Goal: Task Accomplishment & Management: Manage account settings

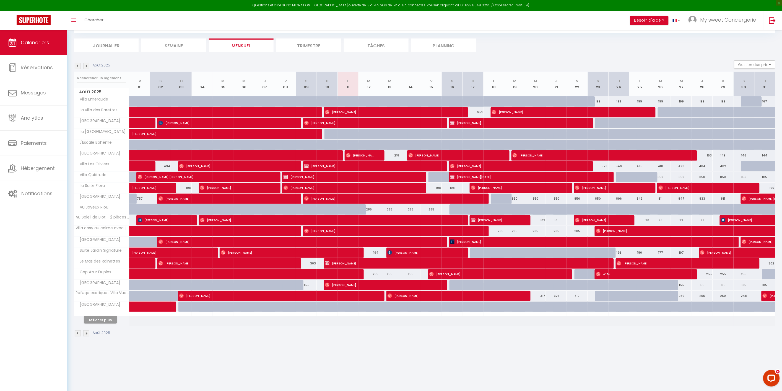
scroll to position [30, 0]
click at [86, 65] on img at bounding box center [86, 66] width 6 height 6
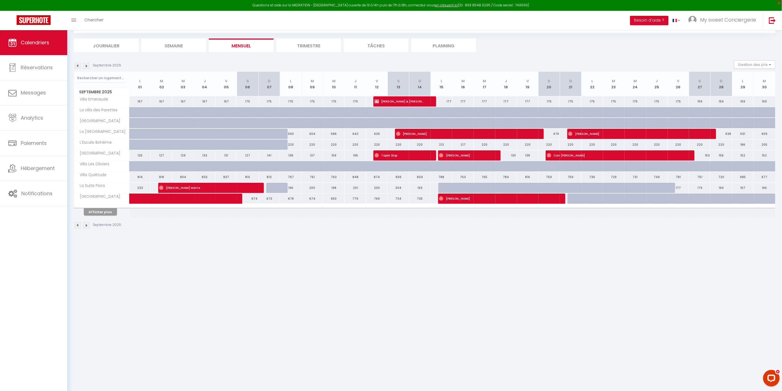
click at [765, 154] on div "152" at bounding box center [765, 155] width 22 height 10
type input "152"
type input "[DATE]"
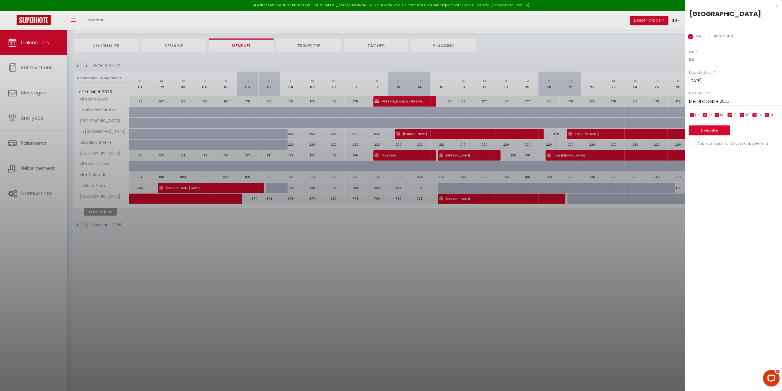
click at [738, 102] on input "Mer 01 Octobre 2025" at bounding box center [736, 101] width 93 height 7
click at [767, 110] on span ">" at bounding box center [766, 110] width 12 height 11
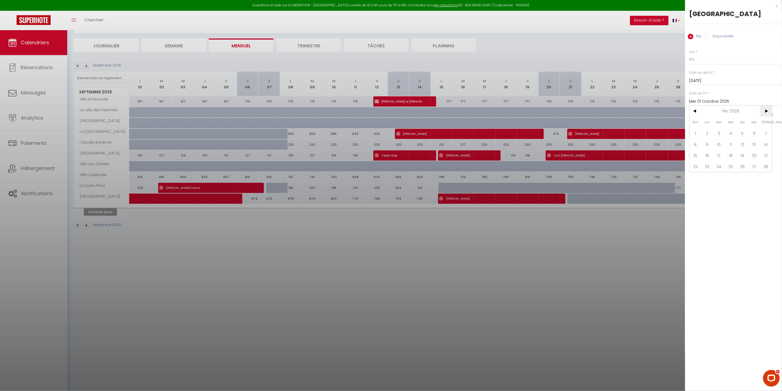
click at [767, 110] on span ">" at bounding box center [766, 110] width 12 height 11
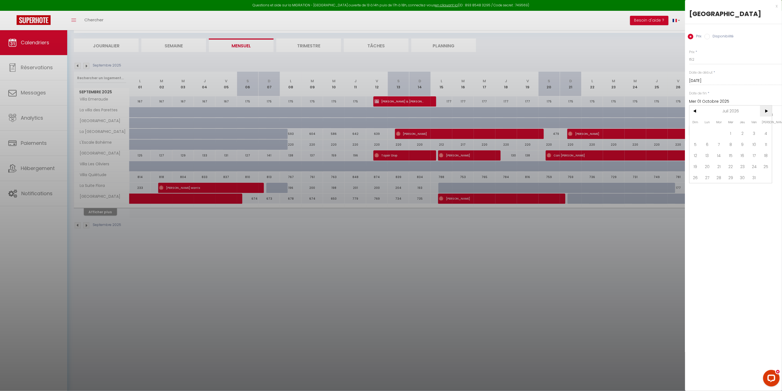
click at [767, 110] on span ">" at bounding box center [766, 110] width 12 height 11
click at [734, 177] on span "30" at bounding box center [731, 177] width 12 height 11
type input "Mer 30 Septembre 2026"
click at [706, 37] on input "Disponibilité" at bounding box center [708, 37] width 6 height 6
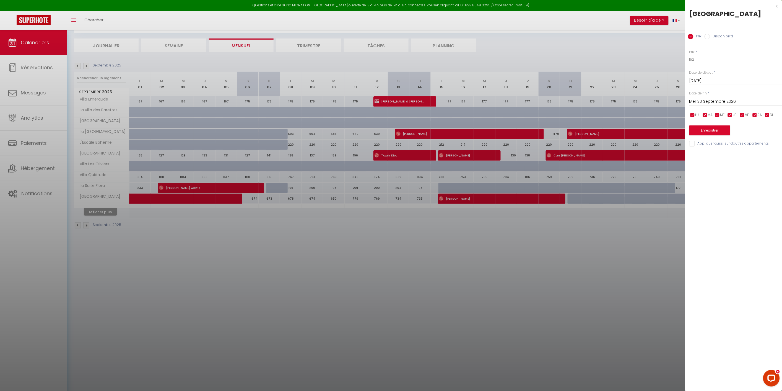
radio input "true"
radio input "false"
click at [700, 60] on select "Disponible Indisponible" at bounding box center [736, 60] width 93 height 11
select select "0"
click at [690, 55] on select "Disponible Indisponible" at bounding box center [736, 60] width 93 height 11
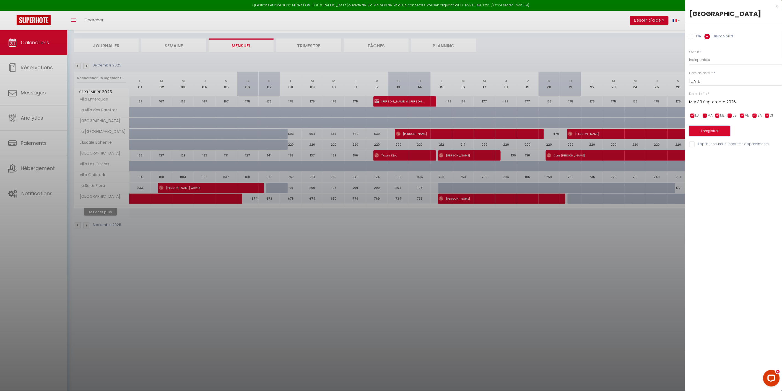
click at [699, 130] on button "Enregistrer" at bounding box center [710, 131] width 41 height 10
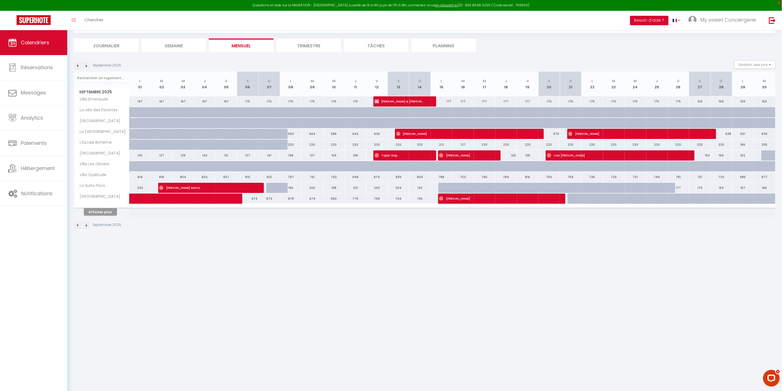
click at [174, 43] on li "Semaine" at bounding box center [173, 45] width 65 height 14
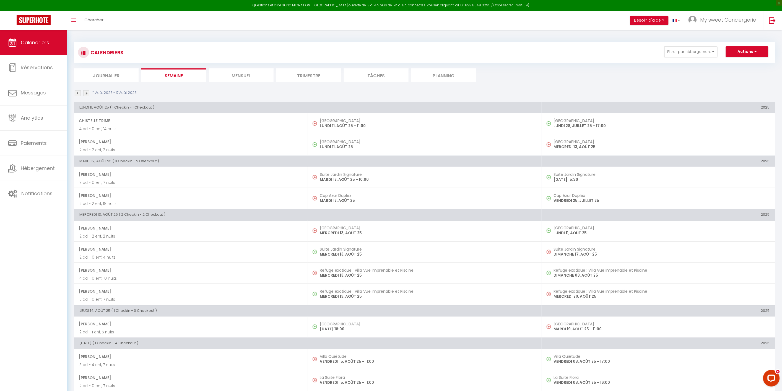
click at [236, 74] on li "Mensuel" at bounding box center [241, 75] width 65 height 14
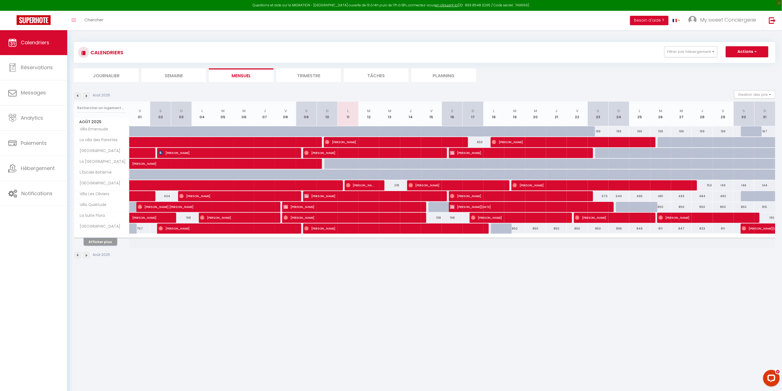
click at [106, 242] on button "Afficher plus" at bounding box center [100, 241] width 33 height 7
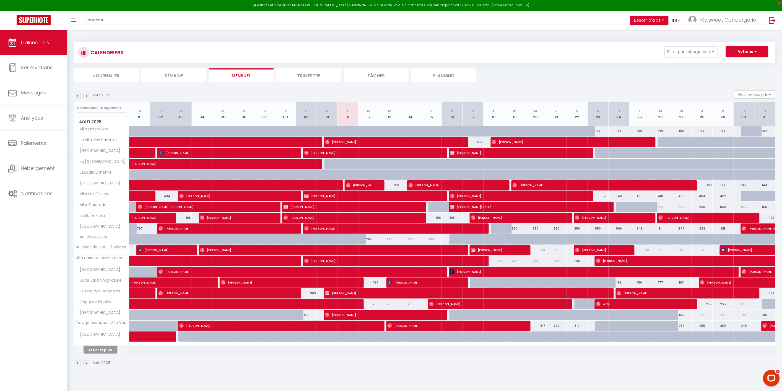
click at [100, 351] on button "Afficher plus" at bounding box center [100, 349] width 33 height 7
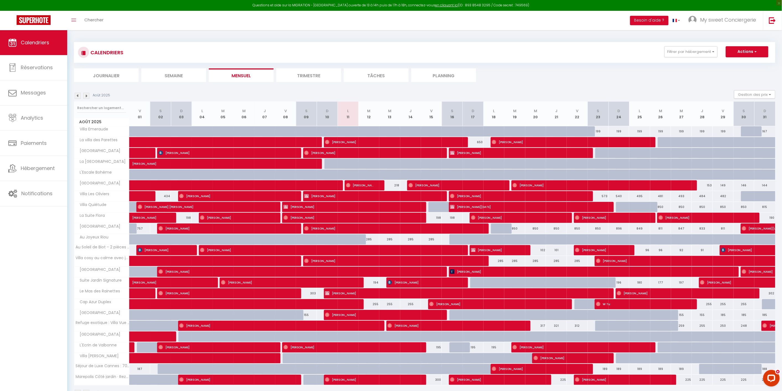
scroll to position [30, 0]
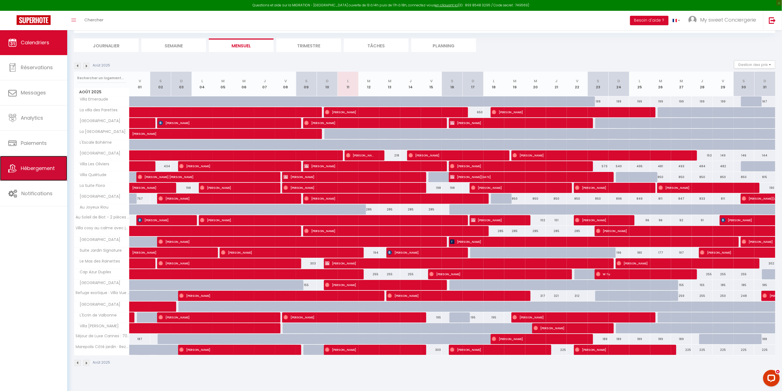
click at [29, 169] on span "Hébergement" at bounding box center [38, 168] width 34 height 7
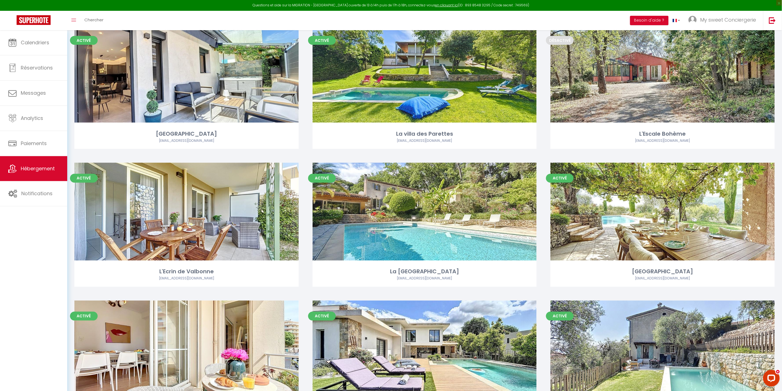
scroll to position [328, 0]
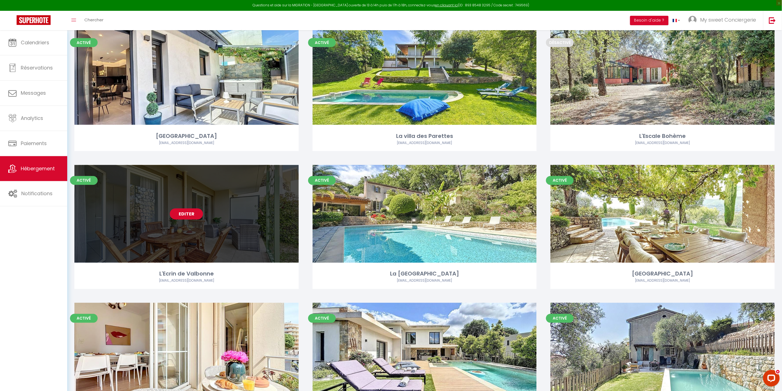
click at [188, 208] on link "Editer" at bounding box center [186, 213] width 33 height 11
select select "3"
select select "2"
select select "1"
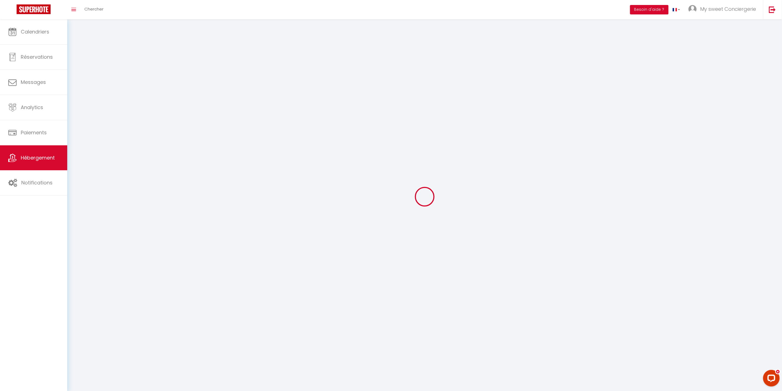
select select
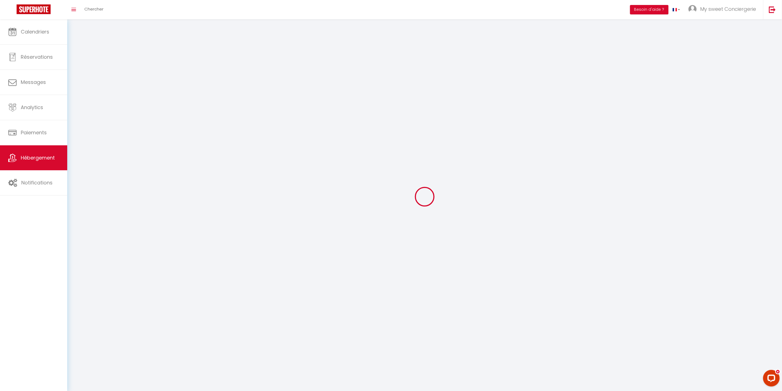
checkbox input "false"
select select
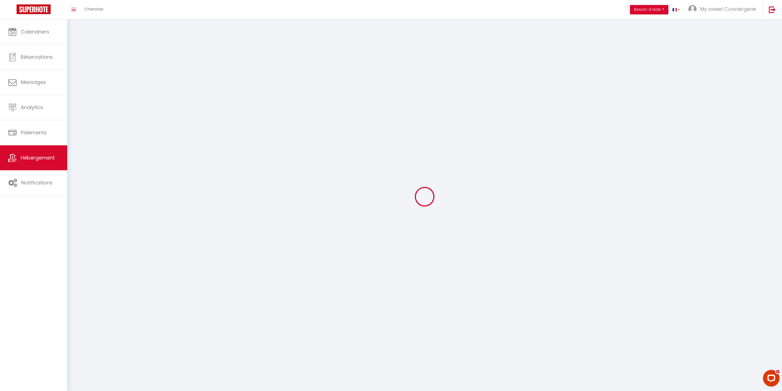
select select
select select "1"
select select
select select "28"
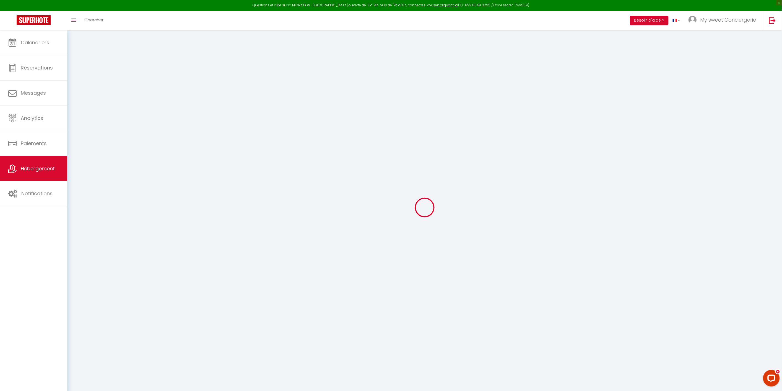
select select
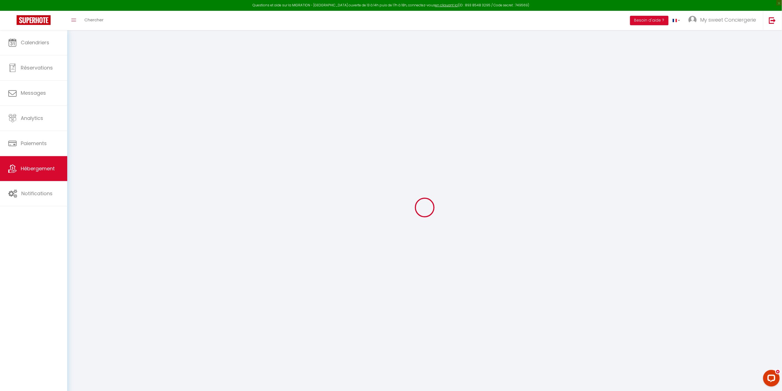
select select
checkbox input "false"
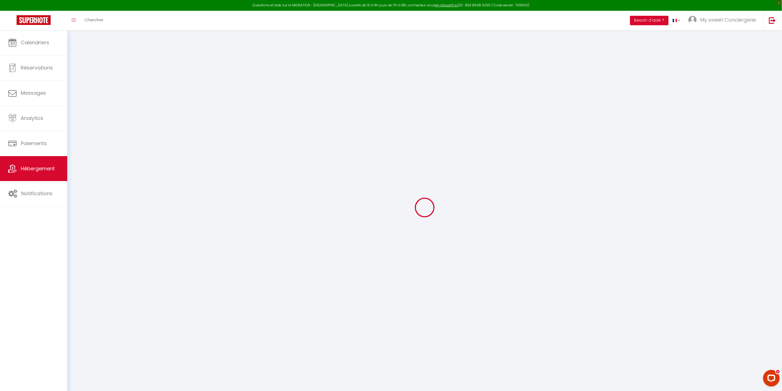
select select
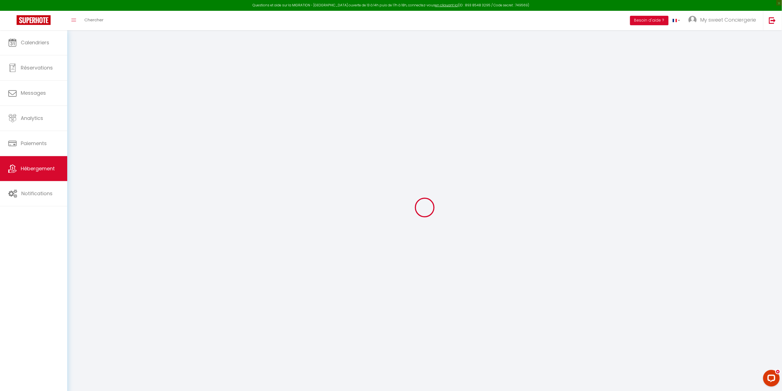
select select
checkbox input "false"
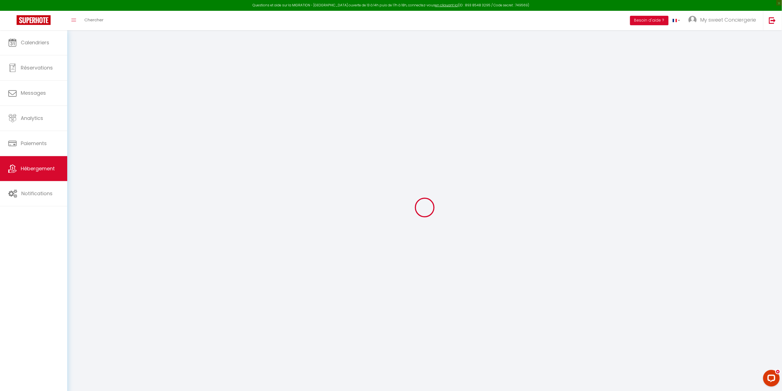
checkbox input "false"
select select
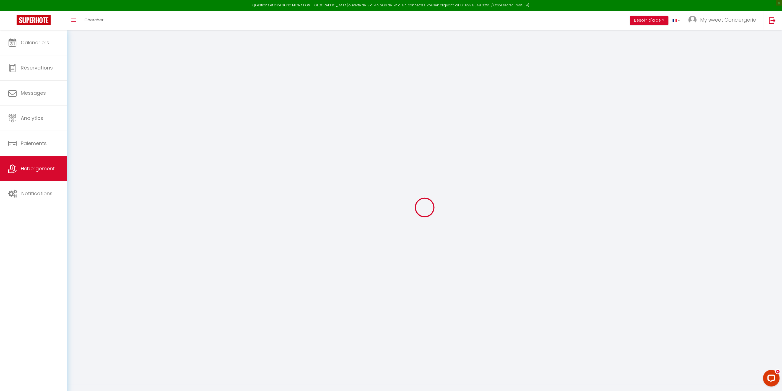
select select
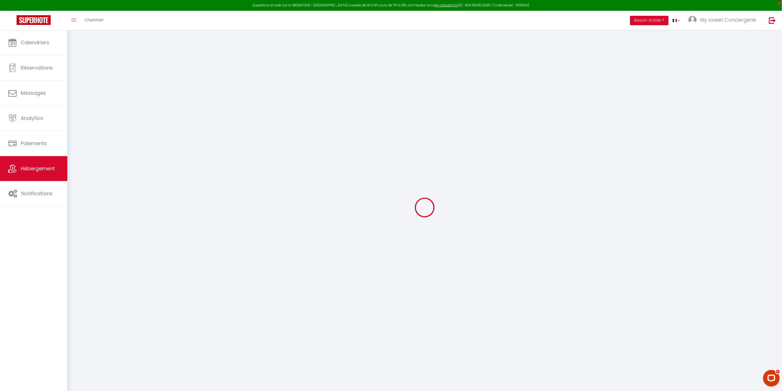
checkbox input "false"
select select
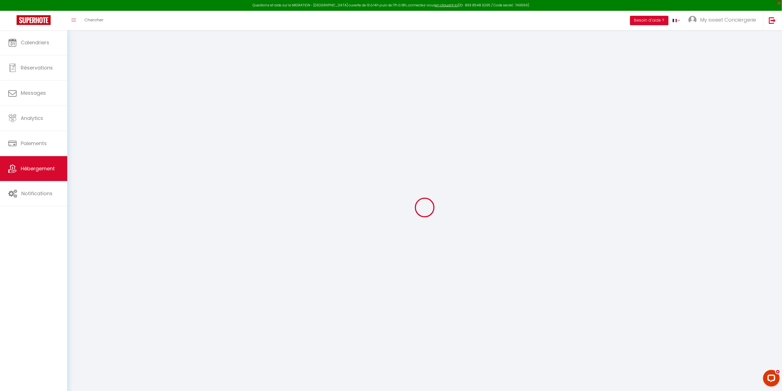
select select
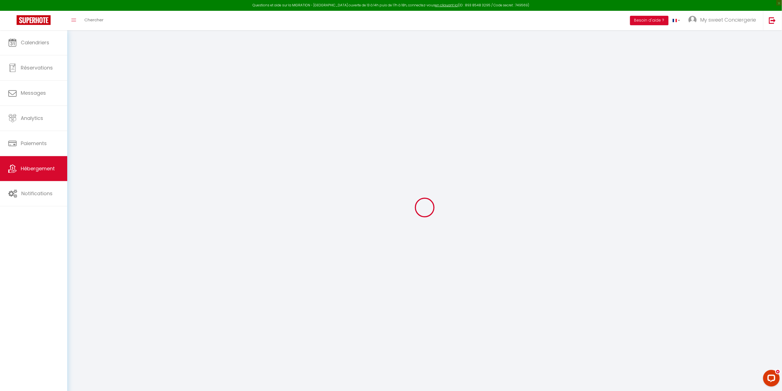
select select
checkbox input "false"
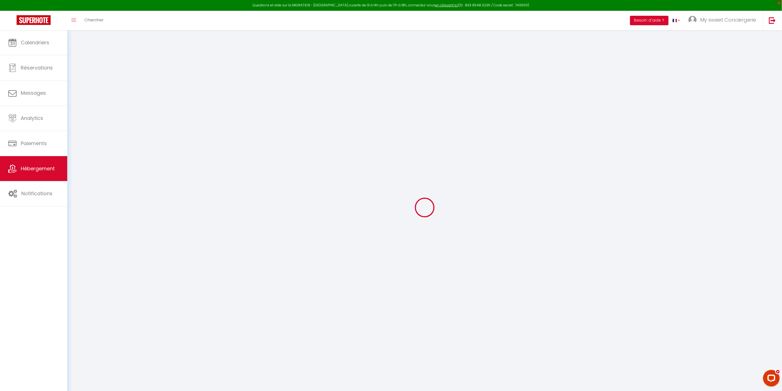
checkbox input "false"
select select
type input "L'Ecrin de Valbonne"
type input "Charlotte"
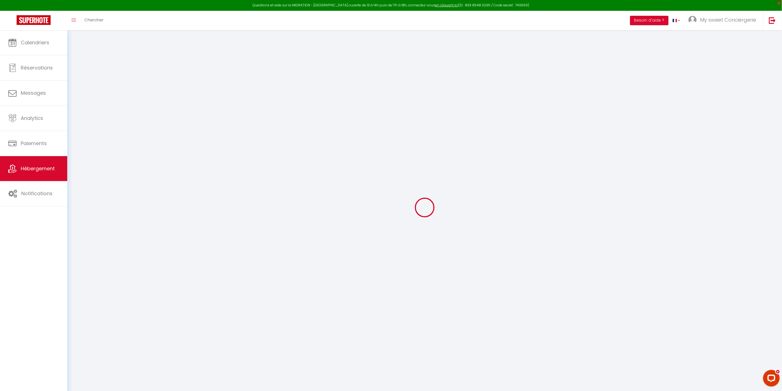
type input "CALLUT"
type input "[STREET_ADDRESS]"
type input "06560"
type input "VALBONNE"
select select "2"
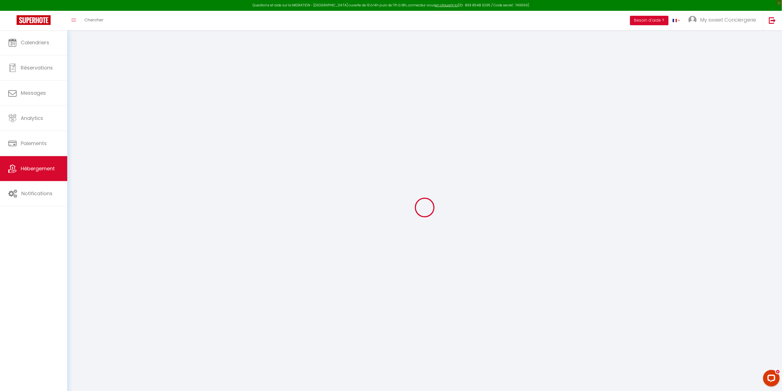
type input "180"
type input "20"
type input "140"
type input "5.36"
type input "5.092"
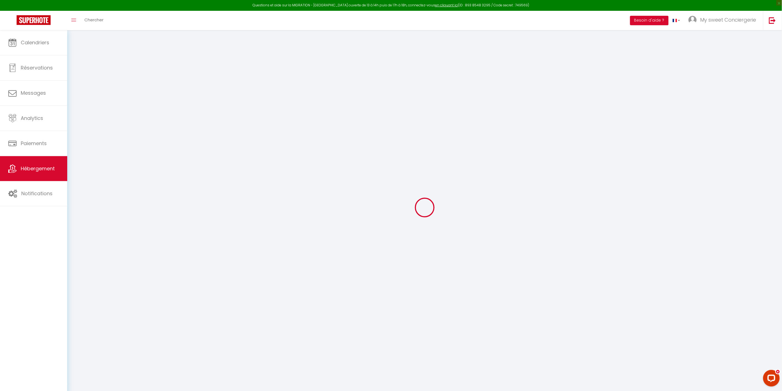
type input "1200"
select select
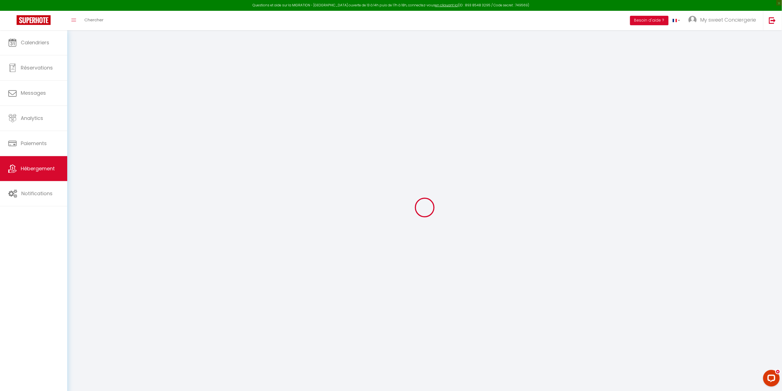
select select
type input "Entrée [GEOGRAPHIC_DATA]"
type input "06560"
type input "Valbonne"
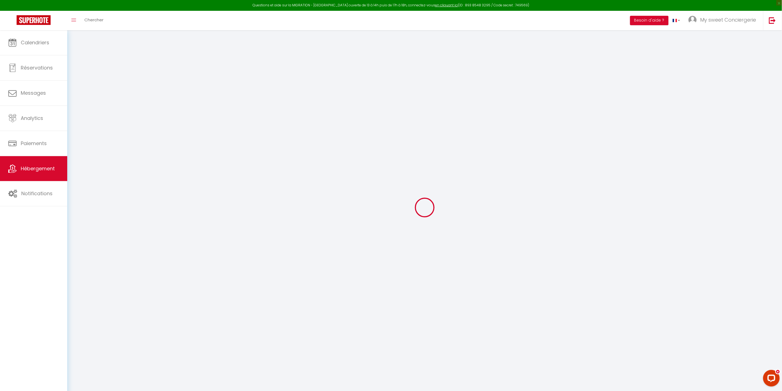
type input "[EMAIL_ADDRESS][DOMAIN_NAME]"
select select "14441"
checkbox input "false"
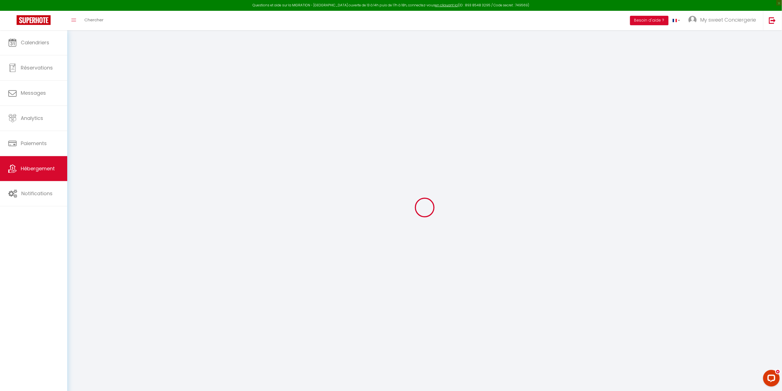
checkbox input "false"
radio input "true"
type input "0"
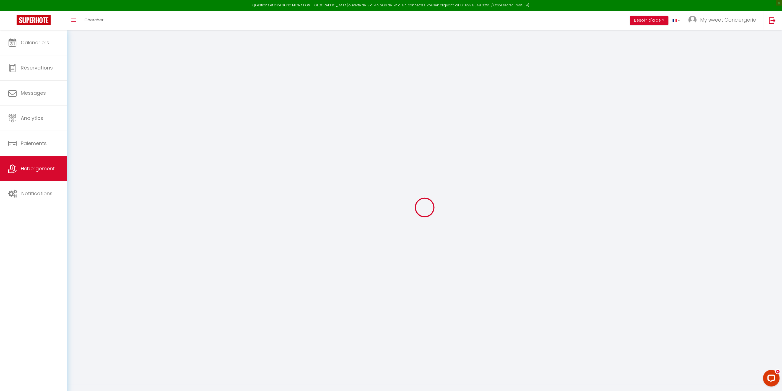
type input "0"
select select
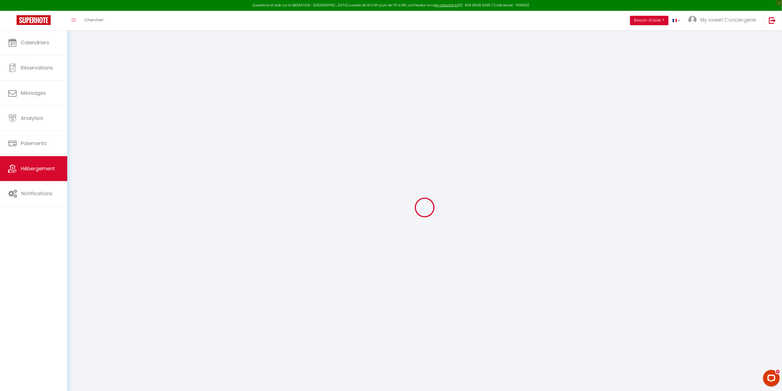
select select
checkbox input "false"
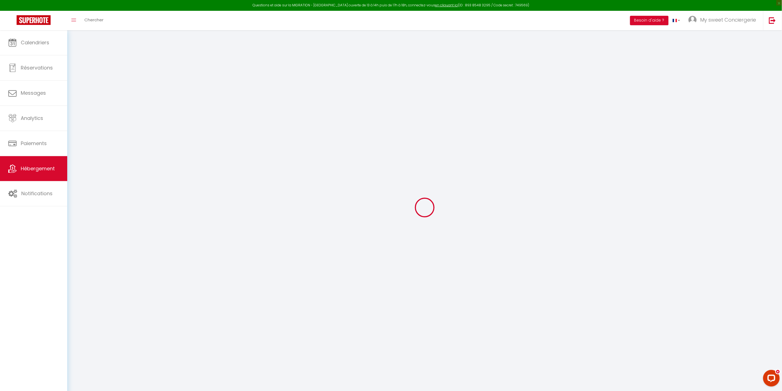
checkbox input "false"
select select
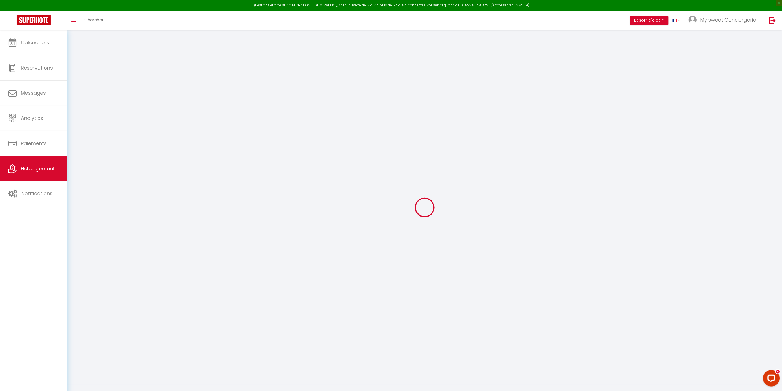
select select
checkbox input "false"
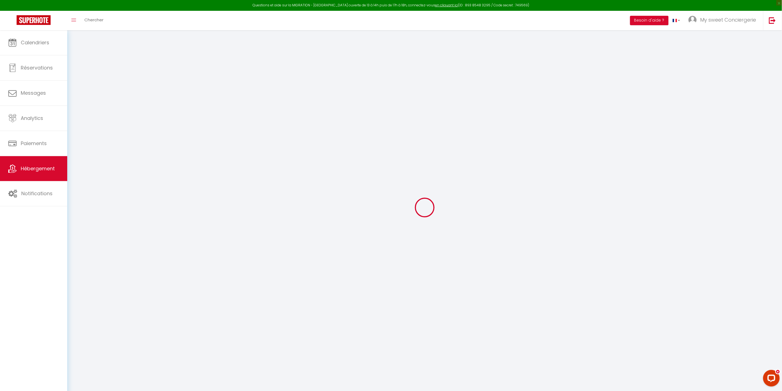
checkbox input "false"
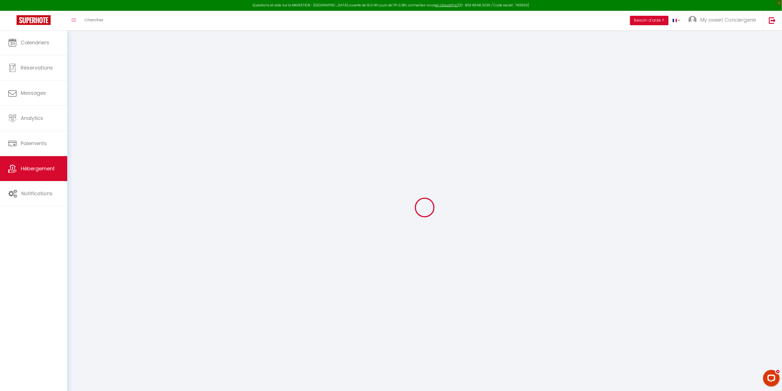
select select "16:00"
select select "19:00"
select select "10:00"
select select "30"
select select "120"
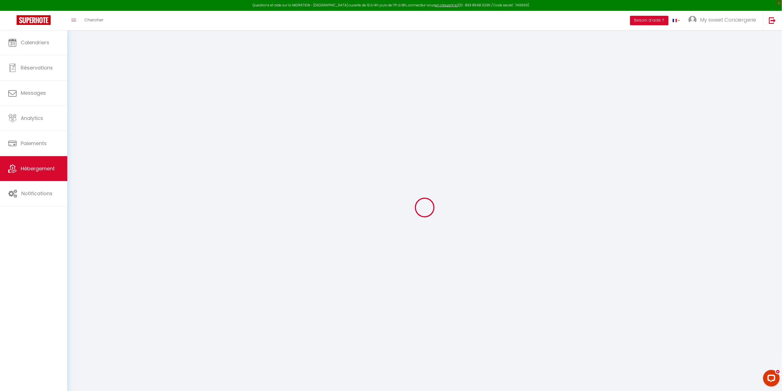
select select "20:00"
checkbox input "false"
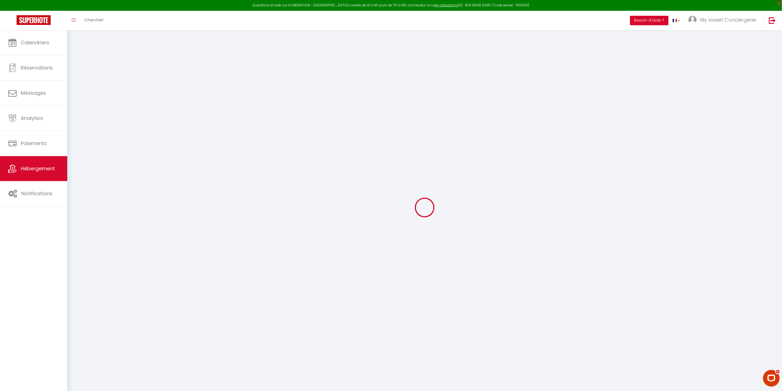
checkbox input "false"
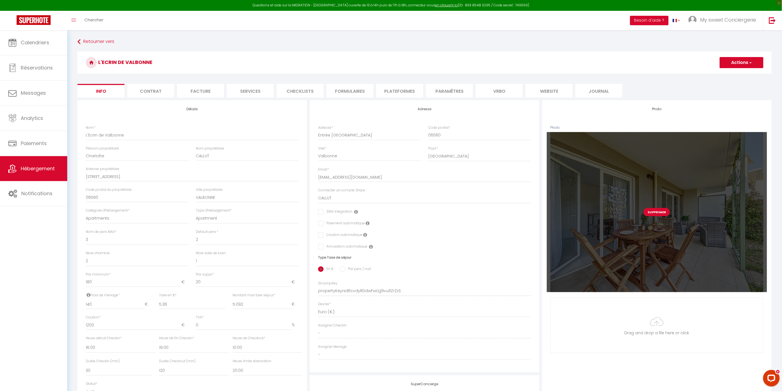
checkbox input "false"
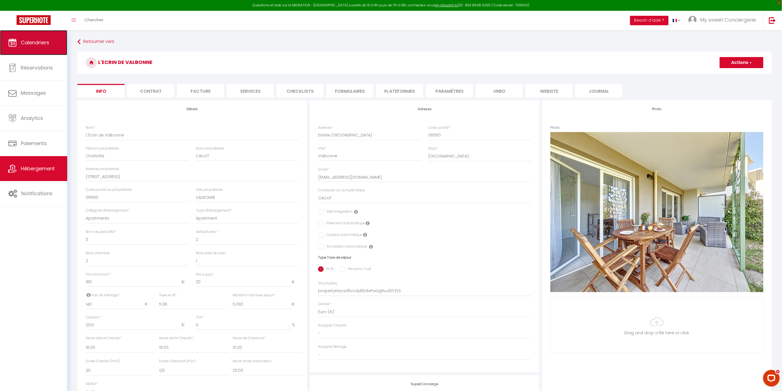
click at [42, 43] on span "Calendriers" at bounding box center [35, 42] width 29 height 7
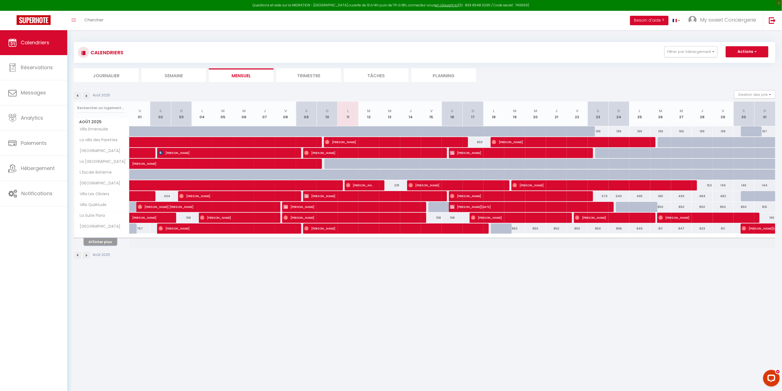
click at [104, 242] on button "Afficher plus" at bounding box center [100, 241] width 33 height 7
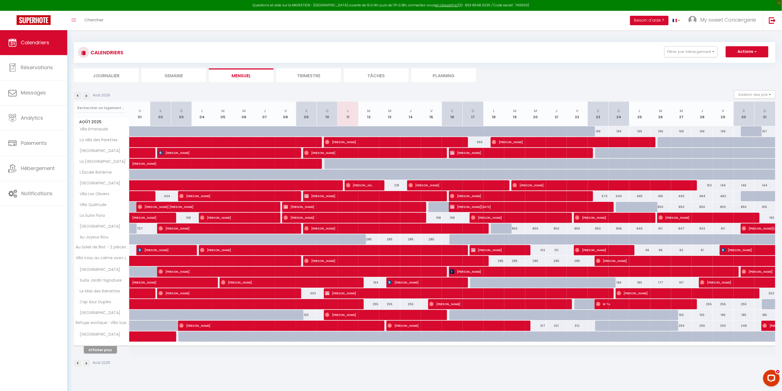
click at [169, 74] on li "Semaine" at bounding box center [173, 75] width 65 height 14
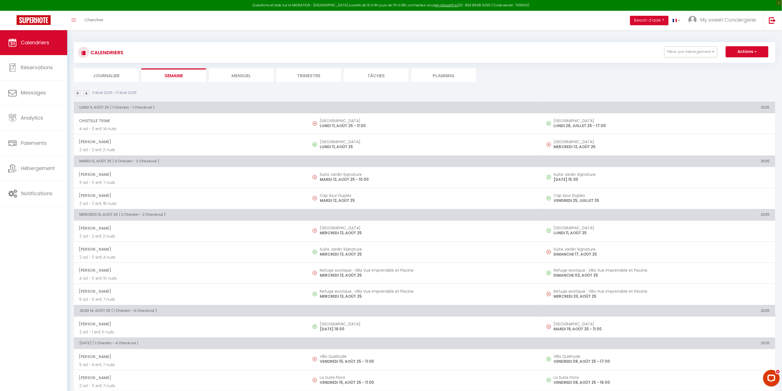
click at [236, 74] on li "Mensuel" at bounding box center [241, 75] width 65 height 14
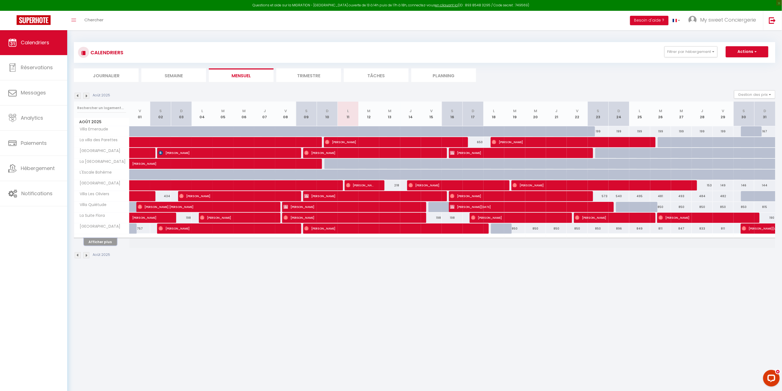
click at [100, 243] on button "Afficher plus" at bounding box center [100, 241] width 33 height 7
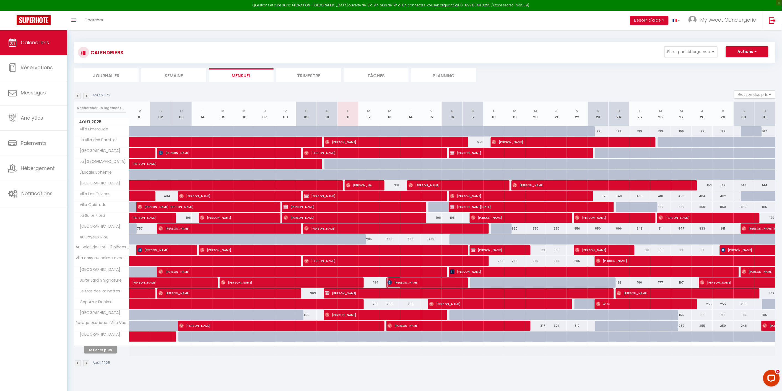
click at [449, 281] on span "[PERSON_NAME]" at bounding box center [422, 282] width 69 height 11
select select "OK"
select select "KO"
select select "0"
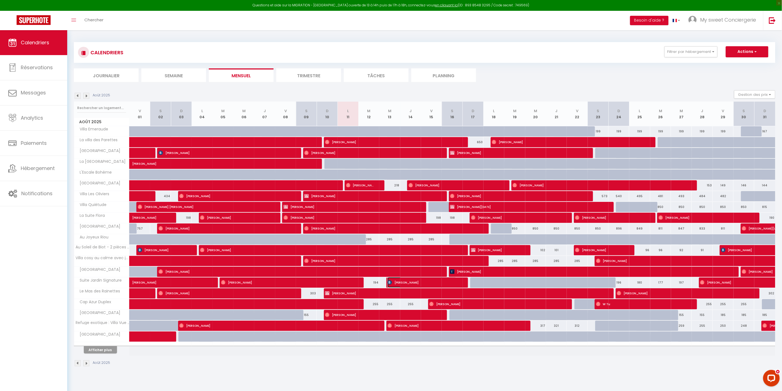
select select "1"
select select
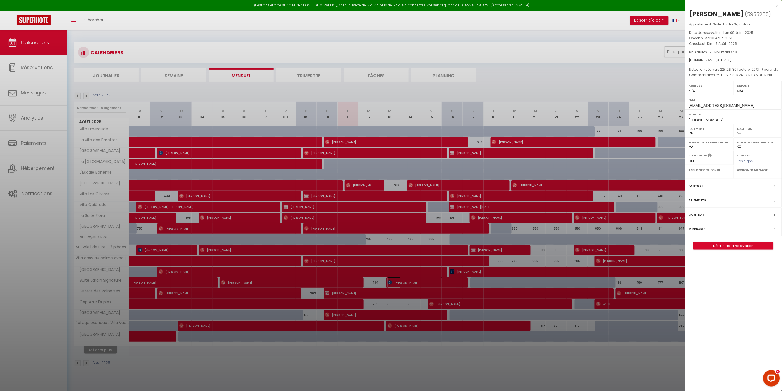
select select "25439"
select select "47166"
click at [428, 280] on div at bounding box center [391, 195] width 782 height 391
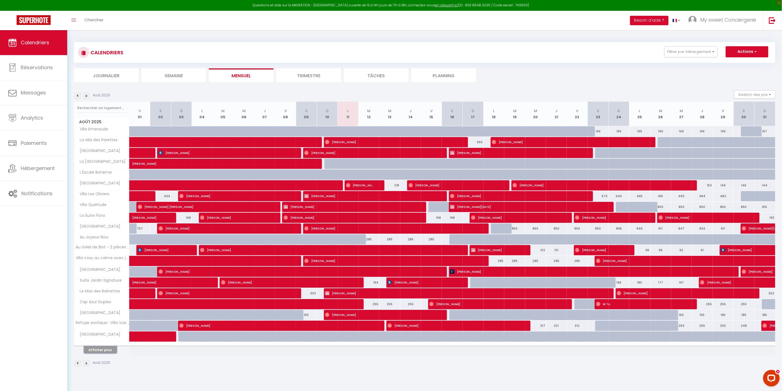
click at [107, 352] on button "Afficher plus" at bounding box center [100, 349] width 33 height 7
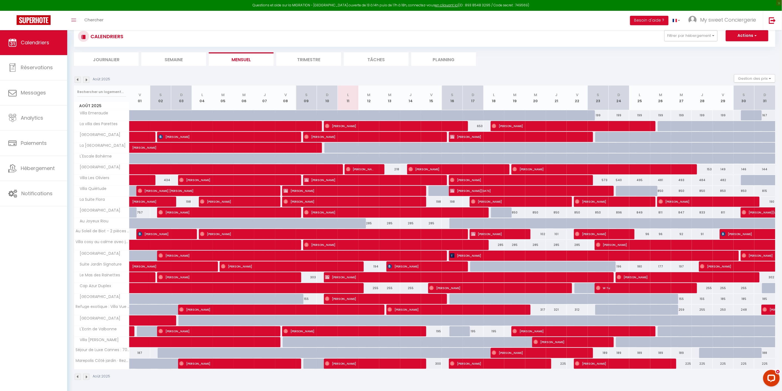
scroll to position [30, 0]
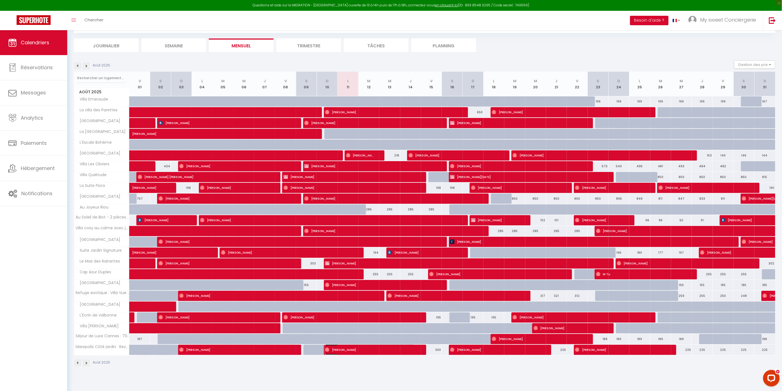
click at [410, 350] on span "[PERSON_NAME]" at bounding box center [370, 349] width 90 height 11
select select "OK"
select select
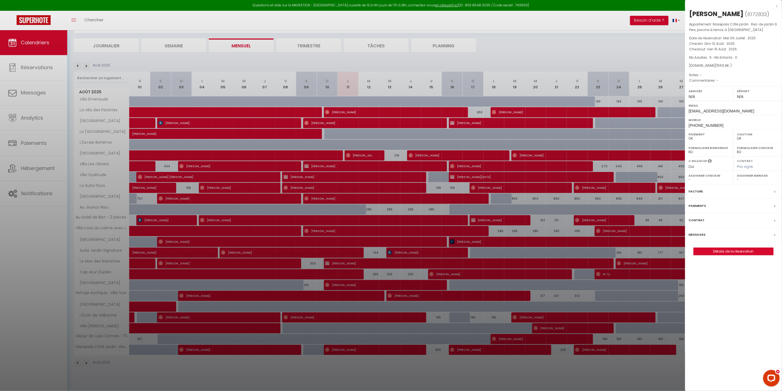
click at [176, 46] on div at bounding box center [391, 195] width 782 height 391
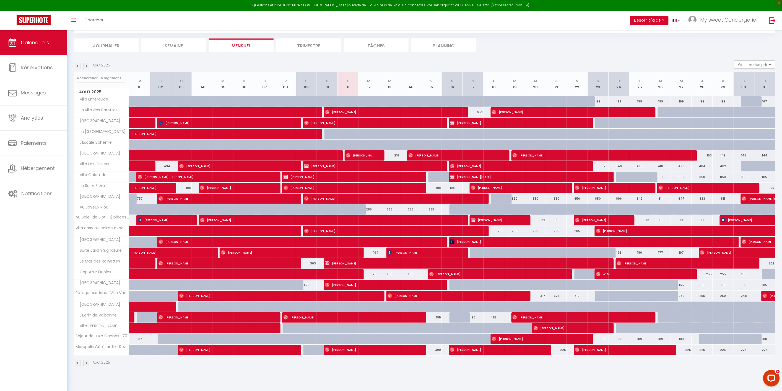
click at [175, 43] on li "Semaine" at bounding box center [173, 45] width 65 height 14
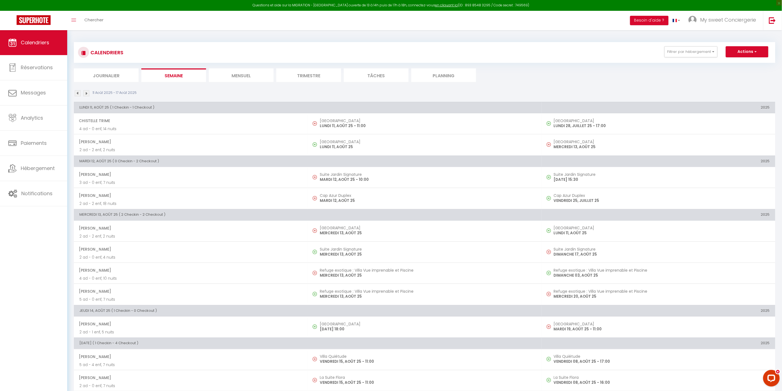
click at [242, 74] on li "Mensuel" at bounding box center [241, 75] width 65 height 14
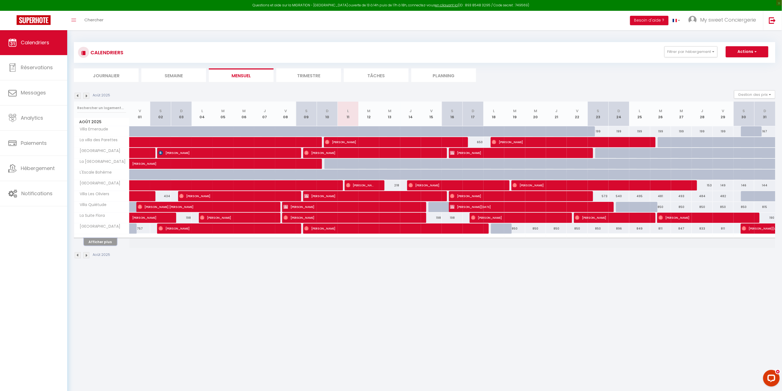
click at [106, 242] on button "Afficher plus" at bounding box center [100, 241] width 33 height 7
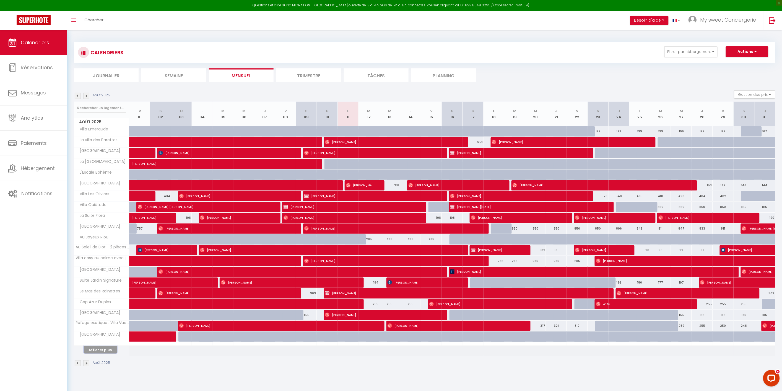
click at [109, 350] on button "Afficher plus" at bounding box center [100, 349] width 33 height 7
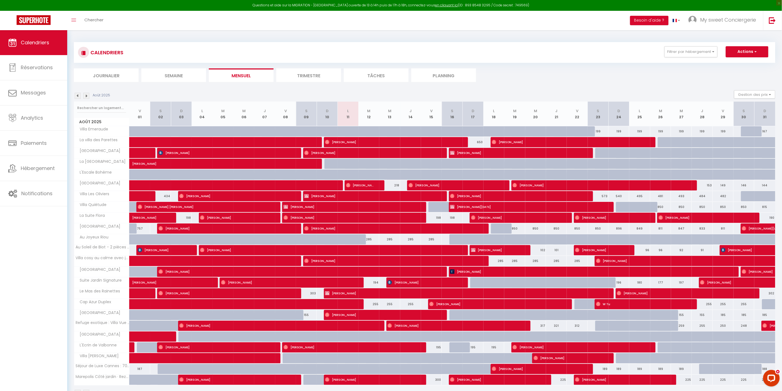
scroll to position [30, 0]
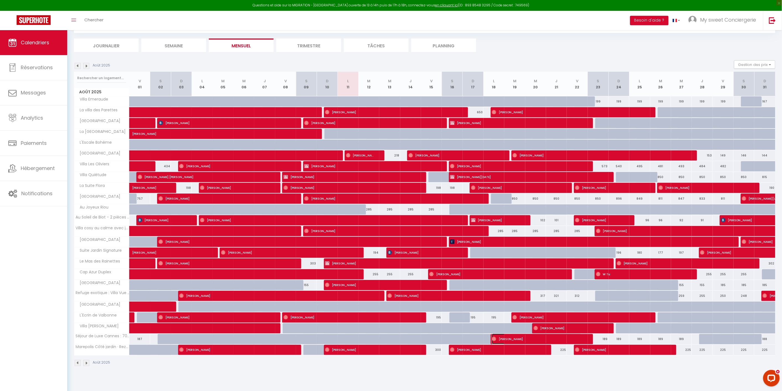
click at [495, 338] on img at bounding box center [494, 339] width 4 height 4
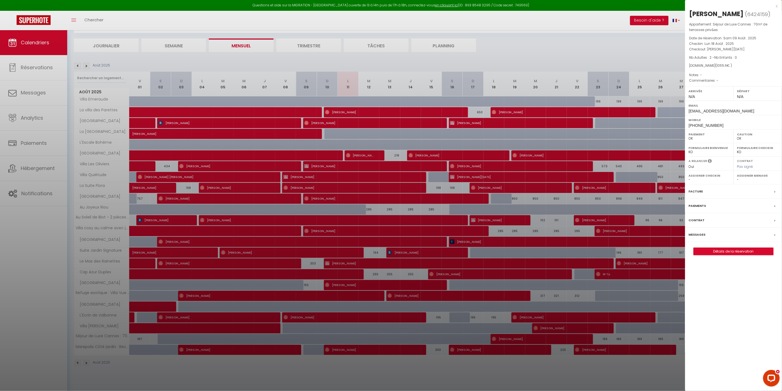
click at [165, 42] on div at bounding box center [391, 195] width 782 height 391
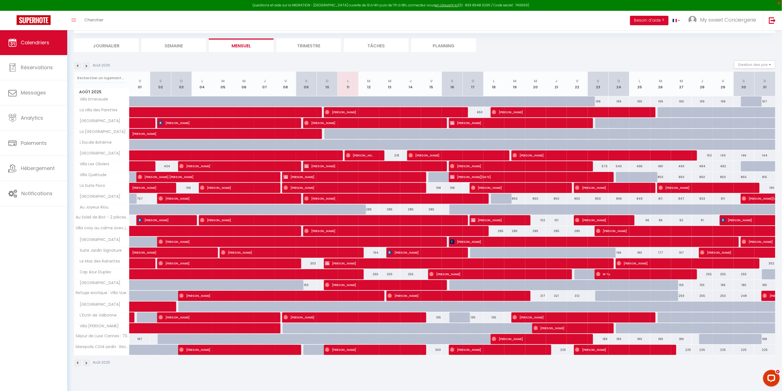
click at [179, 46] on li "Semaine" at bounding box center [173, 45] width 65 height 14
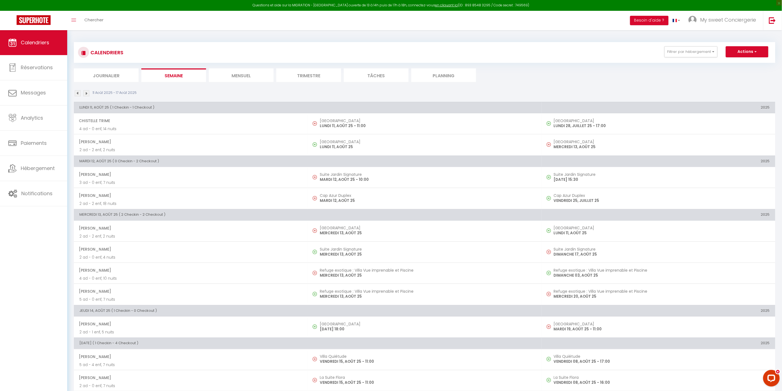
click at [85, 92] on img at bounding box center [86, 93] width 6 height 6
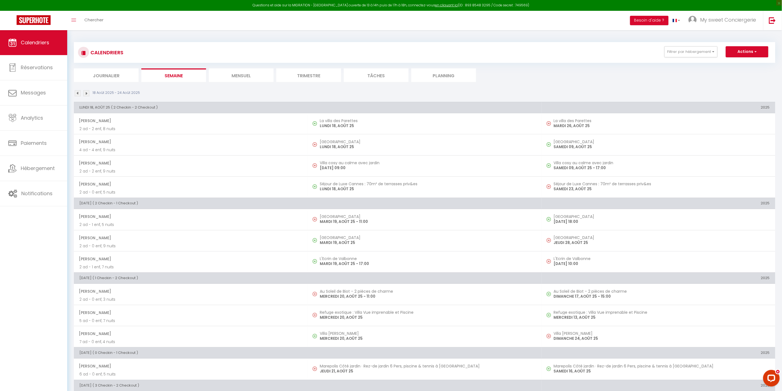
click at [242, 75] on li "Mensuel" at bounding box center [241, 75] width 65 height 14
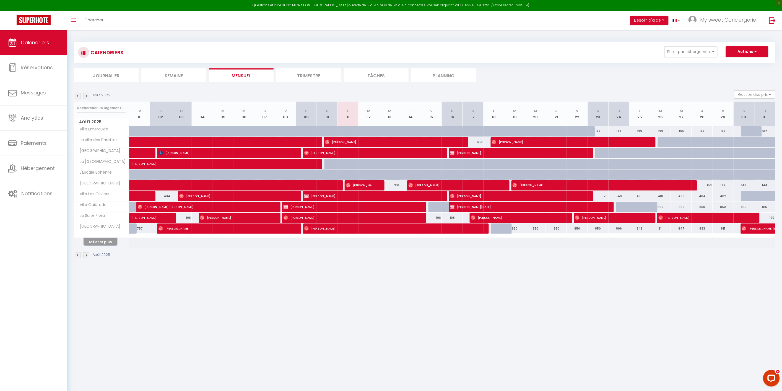
click at [105, 243] on button "Afficher plus" at bounding box center [100, 241] width 33 height 7
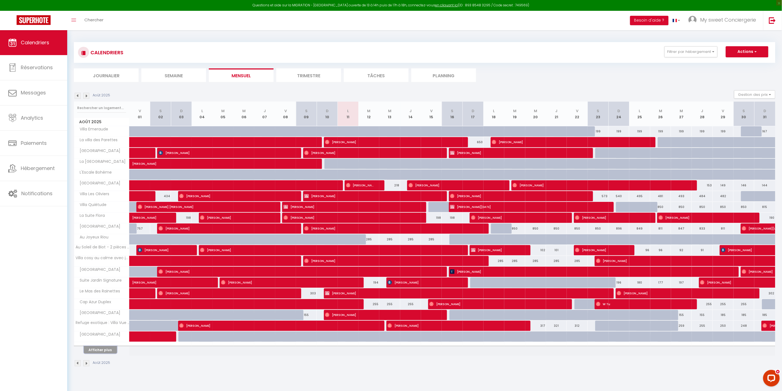
click button "Afficher plus" at bounding box center [100, 349] width 33 height 7
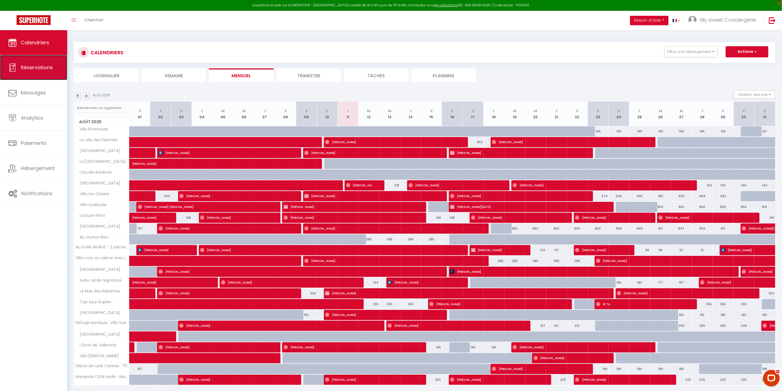
click at [15, 66] on icon at bounding box center [12, 67] width 8 height 8
select select "not_cancelled"
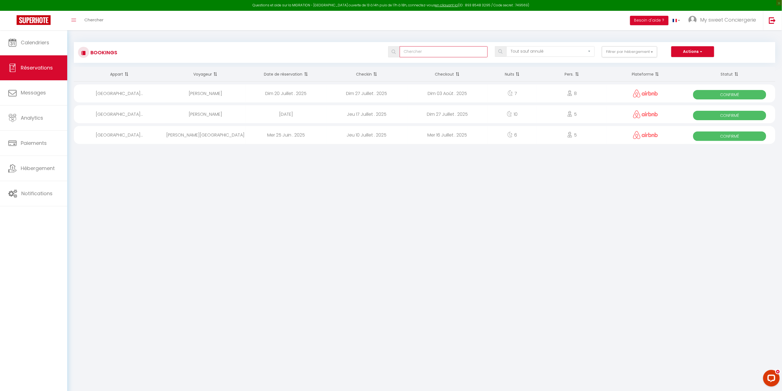
click at [451, 57] on input "text" at bounding box center [444, 51] width 88 height 11
type input "anas"
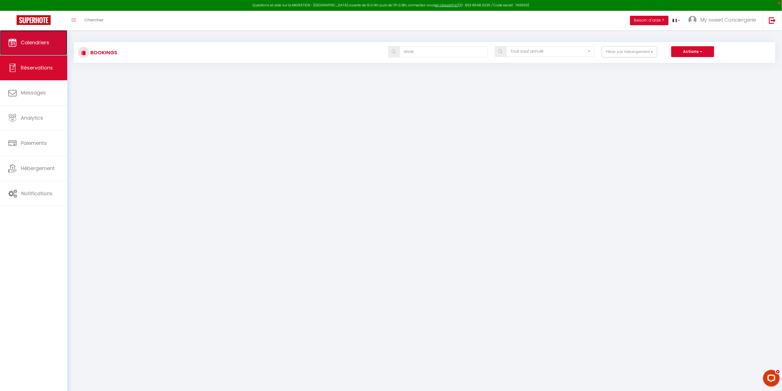
click at [37, 47] on link "Calendriers" at bounding box center [33, 42] width 67 height 25
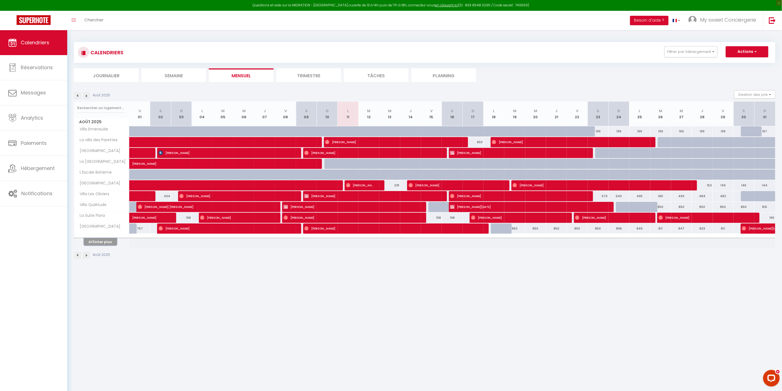
click at [104, 242] on button "Afficher plus" at bounding box center [100, 241] width 33 height 7
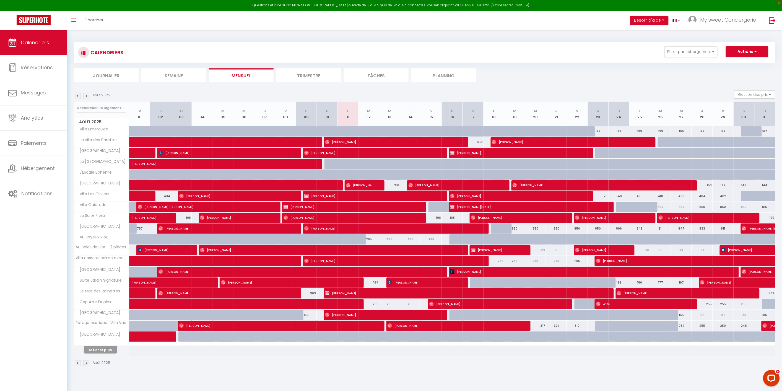
click at [376, 185] on div at bounding box center [369, 185] width 21 height 11
type input "245"
type input "[DATE]"
type input "Mer 13 Août 2025"
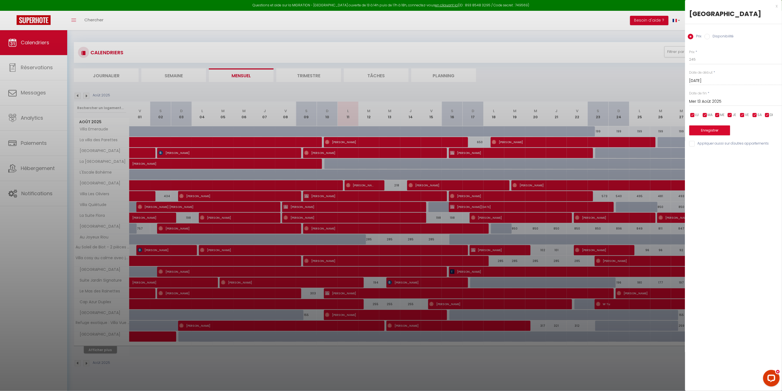
click at [359, 185] on div at bounding box center [391, 195] width 782 height 391
select select
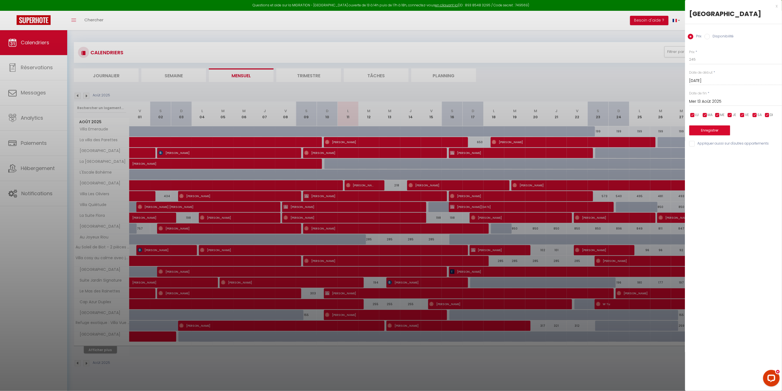
select select
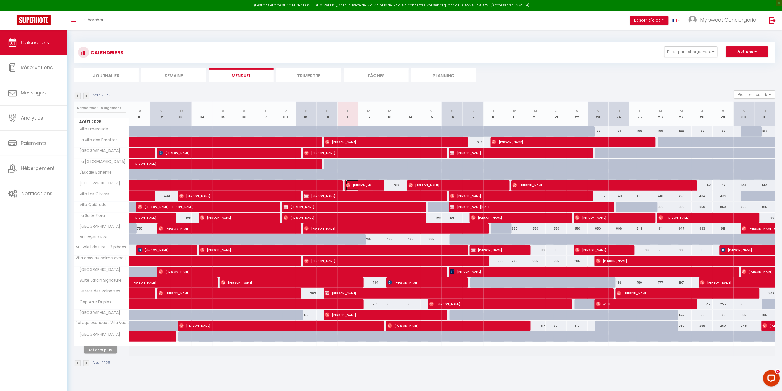
click at [357, 185] on span "[PERSON_NAME]" at bounding box center [360, 185] width 28 height 11
select select "OK"
select select "0"
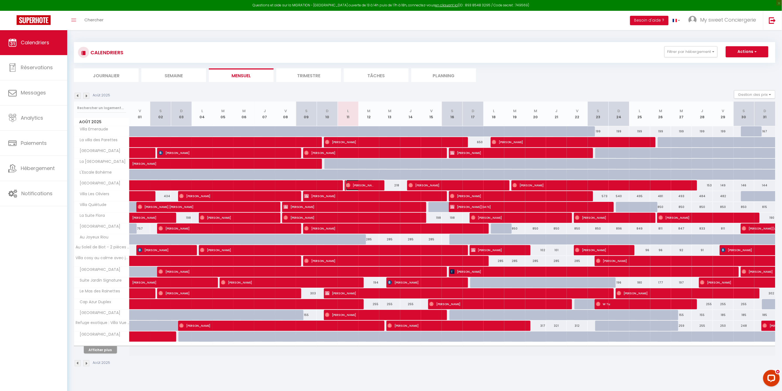
select select "1"
select select
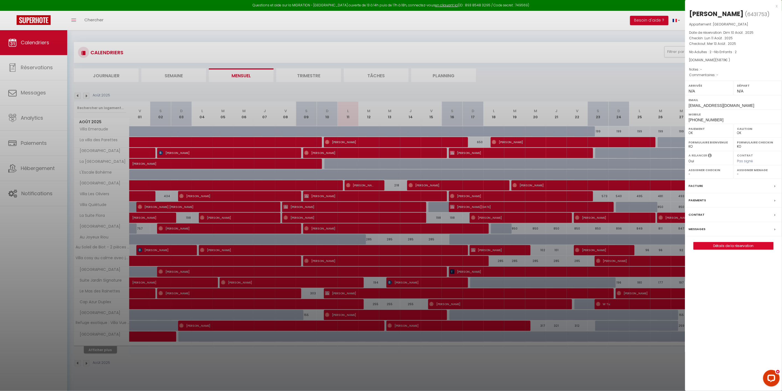
click at [754, 177] on div "Assigner Menage - [PERSON_NAME] [PERSON_NAME] [PERSON_NAME] [PERSON_NAME] Nezha…" at bounding box center [758, 172] width 48 height 14
click at [741, 176] on select "- [PERSON_NAME] [PERSON_NAME] [PERSON_NAME] [PERSON_NAME] Nezha OLIVE [PERSON_N…" at bounding box center [757, 174] width 41 height 5
select select "25436"
click at [737, 172] on select "- [PERSON_NAME] [PERSON_NAME] [PERSON_NAME] [PERSON_NAME] Nezha OLIVE [PERSON_N…" at bounding box center [757, 174] width 41 height 5
click at [106, 350] on div at bounding box center [391, 195] width 782 height 391
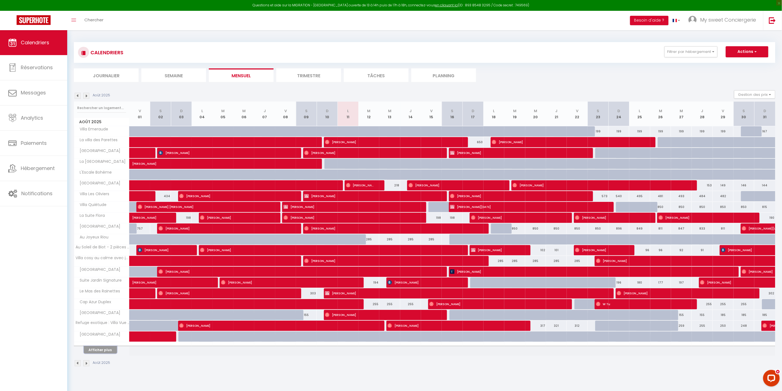
click at [106, 350] on button "Afficher plus" at bounding box center [100, 349] width 33 height 7
